Goal: Task Accomplishment & Management: Manage account settings

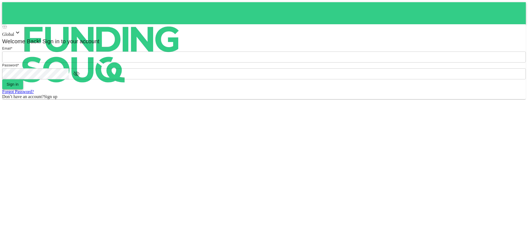
type input "Aasik.mmm@gmail.com"
click at [23, 89] on button "Sign in" at bounding box center [12, 84] width 21 height 10
